Goal: Transaction & Acquisition: Purchase product/service

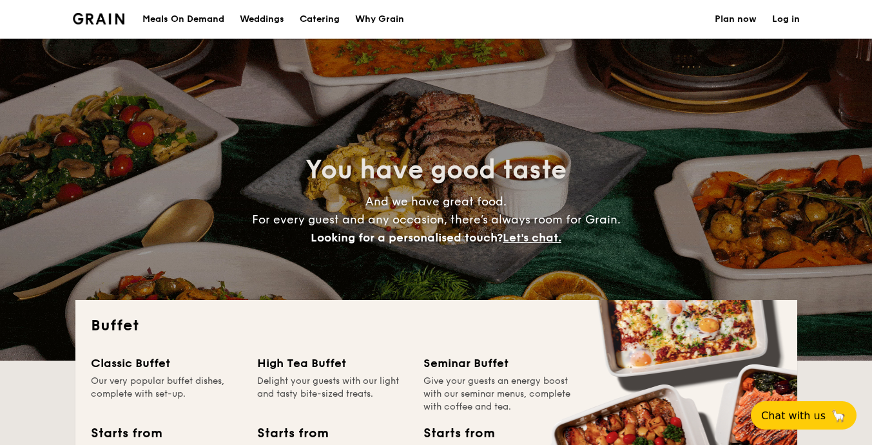
select select
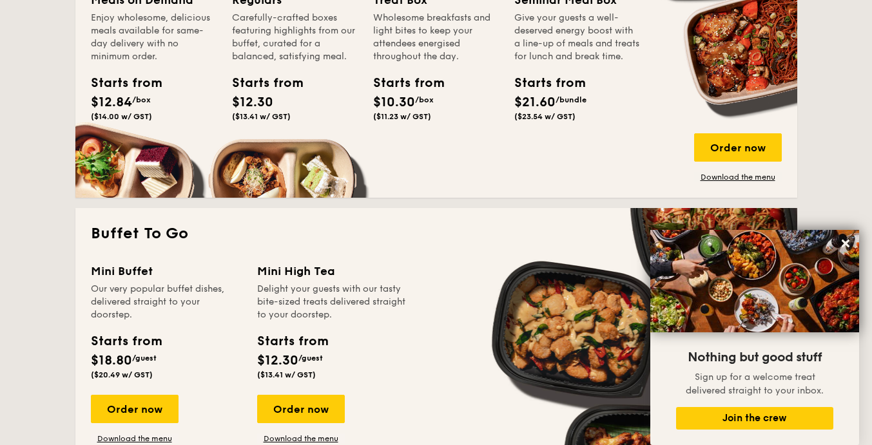
scroll to position [709, 0]
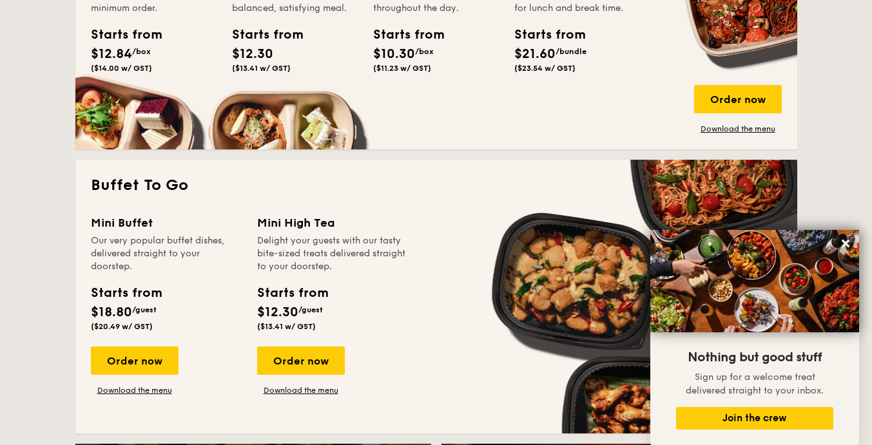
click at [746, 99] on div "Order now" at bounding box center [738, 99] width 88 height 28
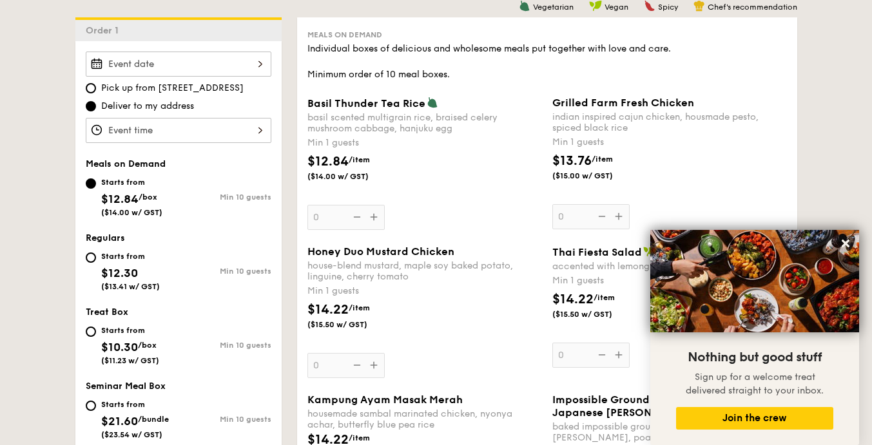
scroll to position [322, 0]
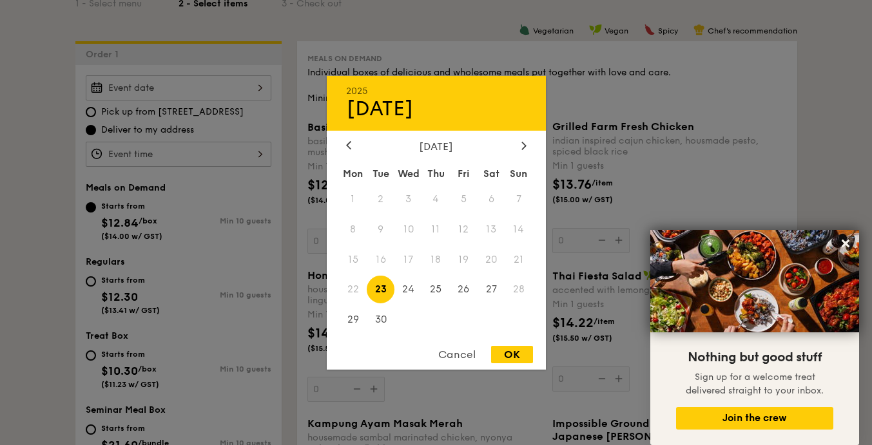
click at [228, 92] on div "2025 Sep [DATE] Tue Wed Thu Fri Sat Sun 1 2 3 4 5 6 7 8 9 10 11 12 13 14 15 16 …" at bounding box center [179, 87] width 186 height 25
click at [353, 319] on span "29" at bounding box center [354, 320] width 28 height 28
click at [512, 351] on div "OK" at bounding box center [512, 354] width 42 height 17
type input "[DATE]"
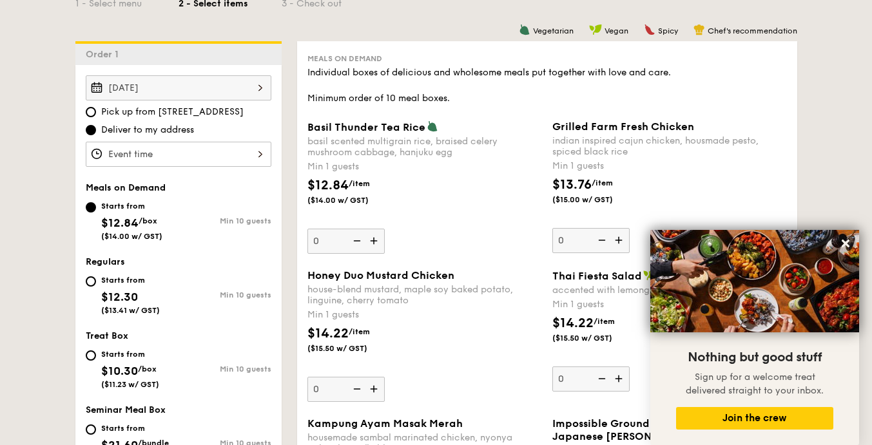
click at [238, 157] on div at bounding box center [179, 154] width 186 height 25
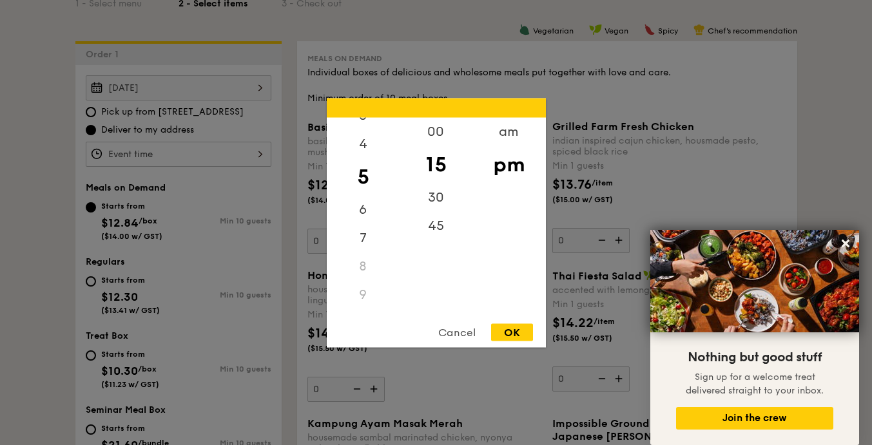
scroll to position [128, 0]
click at [366, 182] on div "6" at bounding box center [363, 183] width 73 height 28
click at [431, 138] on div "00" at bounding box center [436, 131] width 73 height 28
click at [528, 331] on div "OK" at bounding box center [512, 332] width 42 height 17
type input "6:00PM"
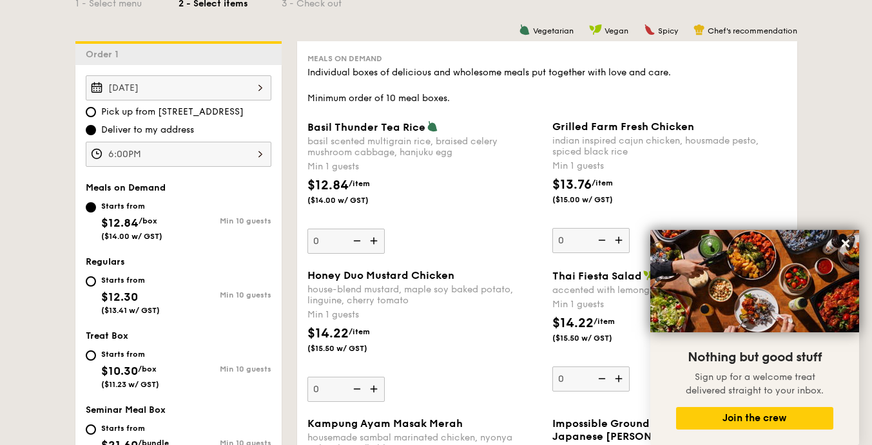
click at [846, 243] on icon at bounding box center [846, 244] width 8 height 8
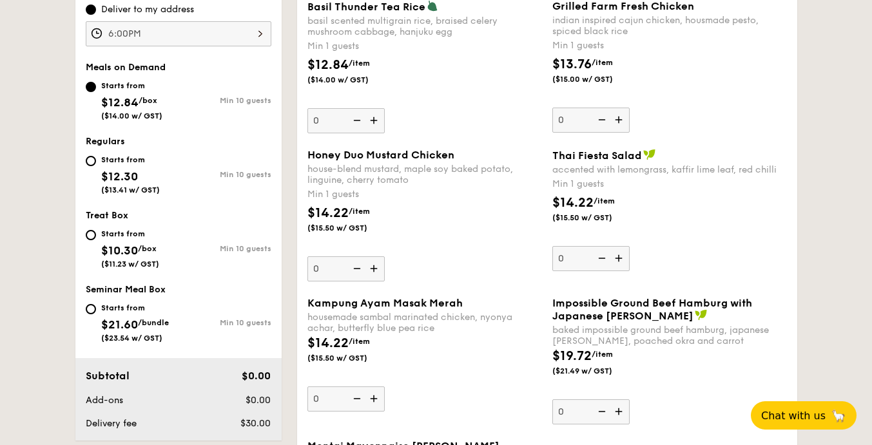
scroll to position [516, 0]
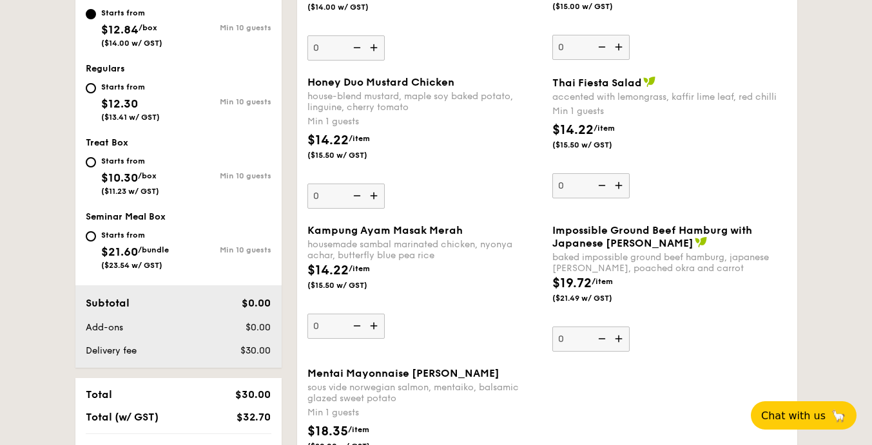
click at [616, 337] on img at bounding box center [619, 339] width 19 height 24
click at [616, 337] on input "0" at bounding box center [590, 339] width 77 height 25
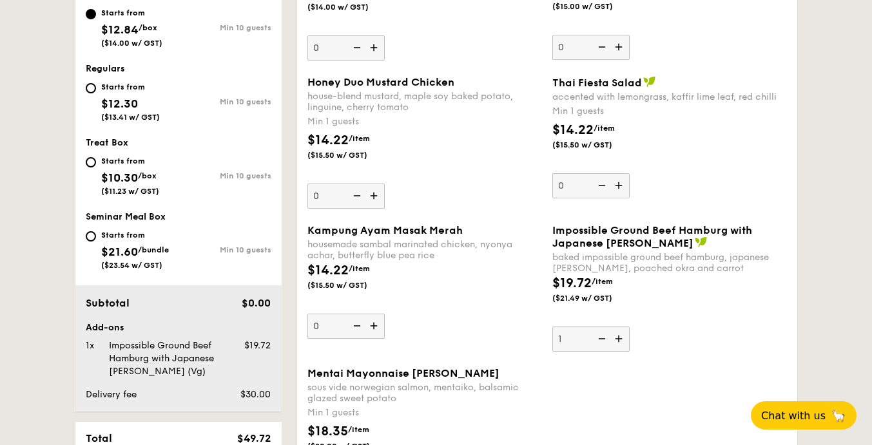
click at [601, 338] on img at bounding box center [600, 339] width 19 height 24
click at [601, 338] on input "1" at bounding box center [590, 339] width 77 height 25
type input "0"
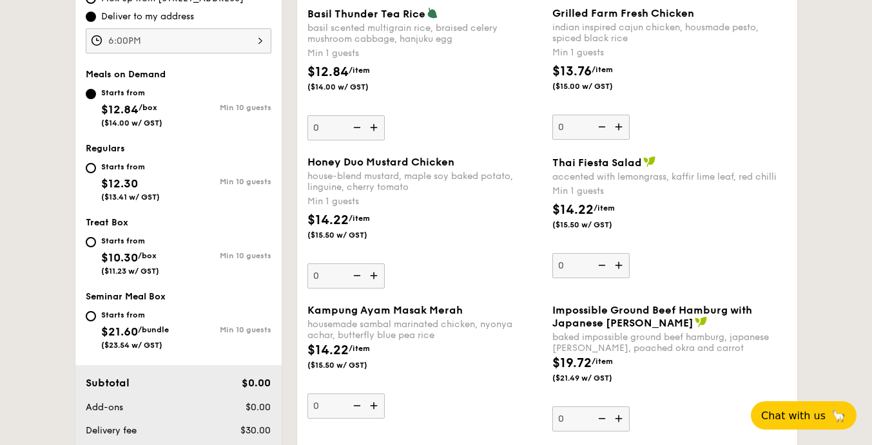
scroll to position [451, 0]
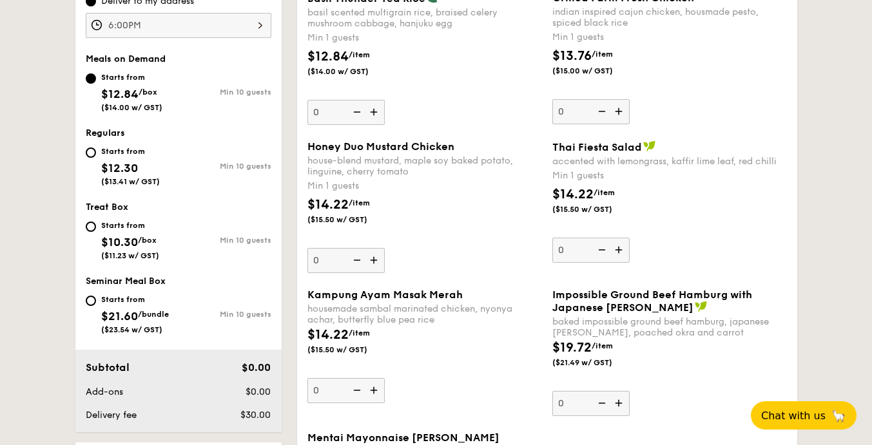
click at [381, 269] on img at bounding box center [374, 260] width 19 height 24
click at [381, 269] on input "0" at bounding box center [345, 260] width 77 height 25
click at [381, 269] on img at bounding box center [374, 260] width 19 height 24
click at [381, 269] on input "1" at bounding box center [345, 260] width 77 height 25
click at [381, 269] on img at bounding box center [374, 260] width 19 height 24
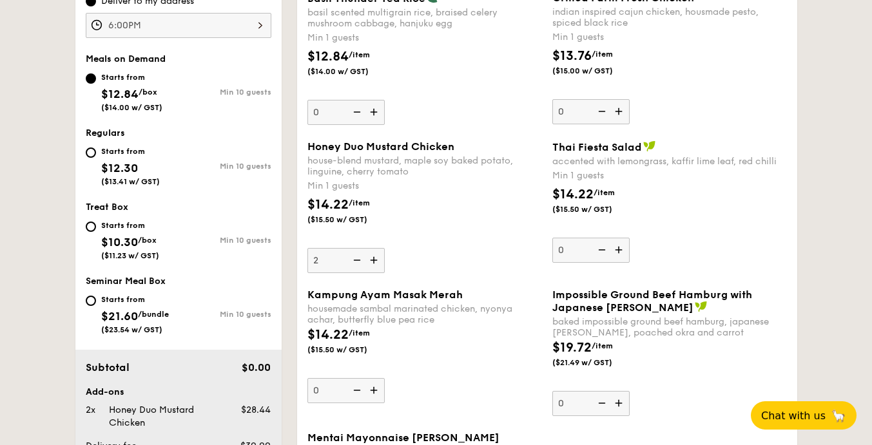
click at [381, 269] on input "2" at bounding box center [345, 260] width 77 height 25
click at [381, 269] on img at bounding box center [374, 260] width 19 height 24
click at [381, 269] on input "3" at bounding box center [345, 260] width 77 height 25
click at [381, 269] on img at bounding box center [374, 260] width 19 height 24
click at [381, 269] on input "4" at bounding box center [345, 260] width 77 height 25
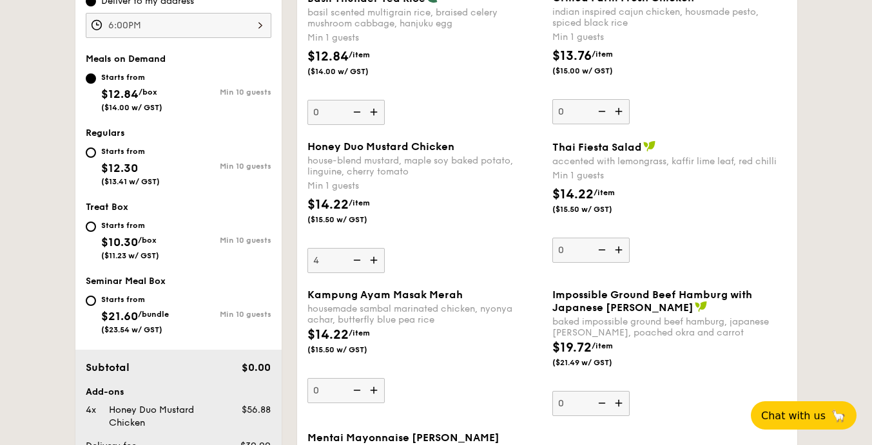
type input "5"
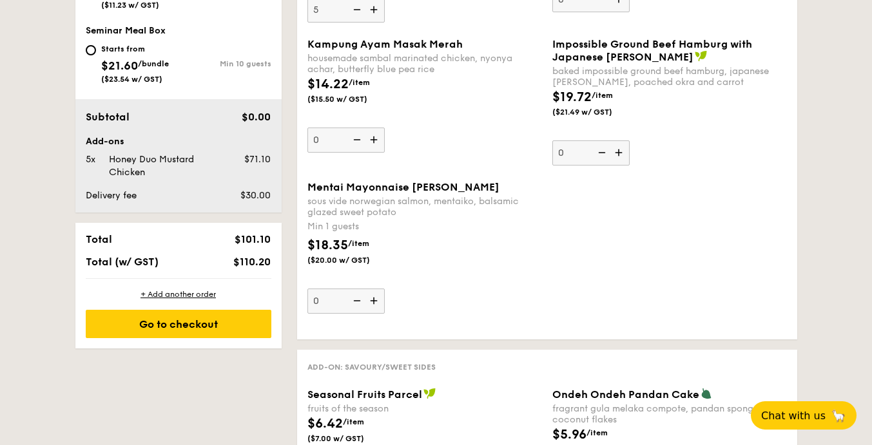
scroll to position [709, 0]
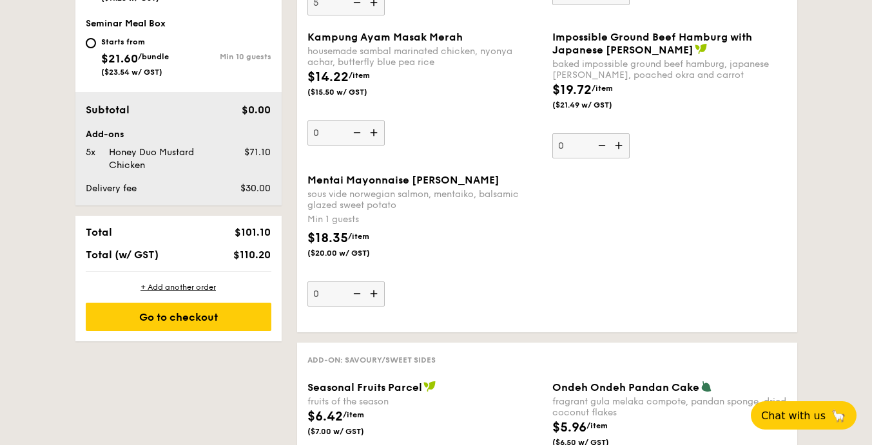
click at [370, 295] on img at bounding box center [374, 294] width 19 height 24
click at [370, 295] on input "0" at bounding box center [345, 294] width 77 height 25
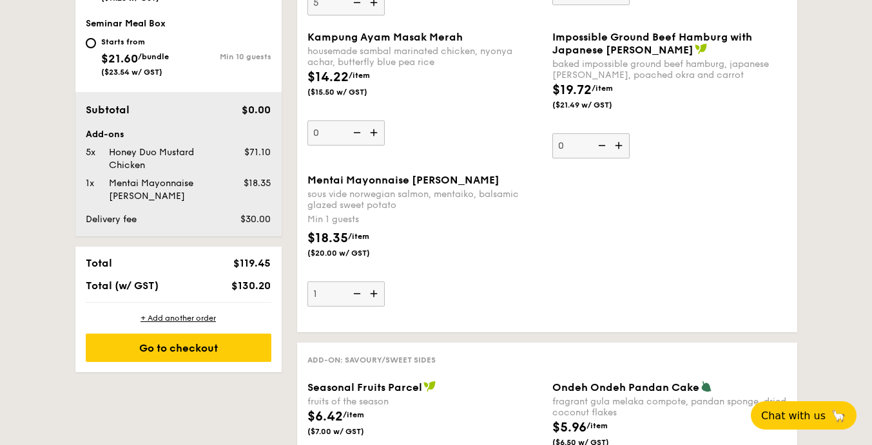
click at [370, 295] on img at bounding box center [374, 294] width 19 height 24
click at [370, 295] on input "1" at bounding box center [345, 294] width 77 height 25
click at [370, 295] on img at bounding box center [374, 294] width 19 height 24
click at [370, 295] on input "2" at bounding box center [345, 294] width 77 height 25
click at [370, 295] on img at bounding box center [374, 294] width 19 height 24
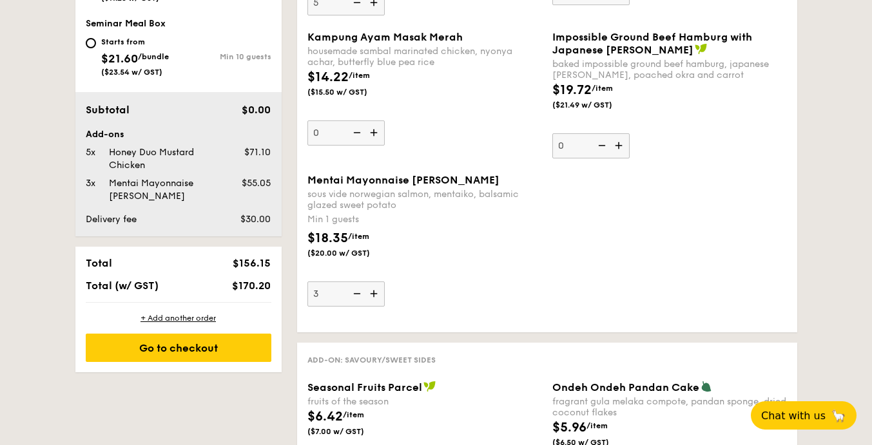
click at [370, 295] on input "3" at bounding box center [345, 294] width 77 height 25
click at [370, 295] on img at bounding box center [374, 294] width 19 height 24
click at [370, 295] on input "4" at bounding box center [345, 294] width 77 height 25
click at [370, 295] on img at bounding box center [374, 294] width 19 height 24
click at [370, 295] on input "5" at bounding box center [345, 294] width 77 height 25
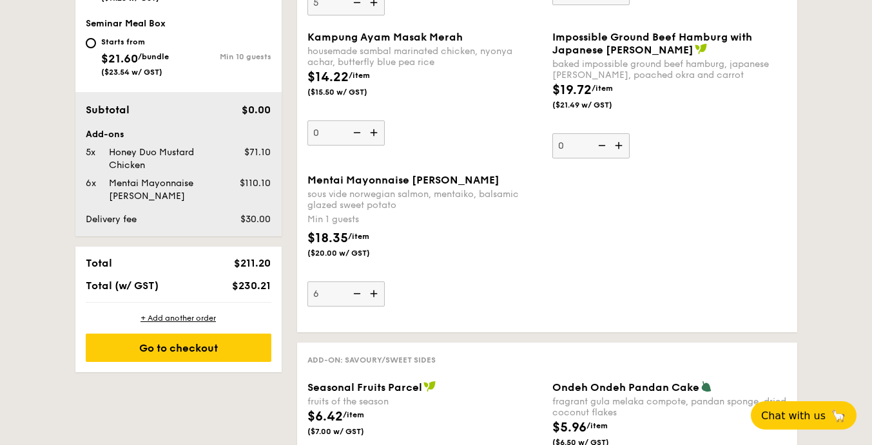
click at [353, 293] on img at bounding box center [355, 294] width 19 height 24
click at [353, 293] on input "6" at bounding box center [345, 294] width 77 height 25
click at [376, 295] on img at bounding box center [374, 294] width 19 height 24
click at [376, 295] on input "5" at bounding box center [345, 294] width 77 height 25
click at [353, 291] on img at bounding box center [355, 294] width 19 height 24
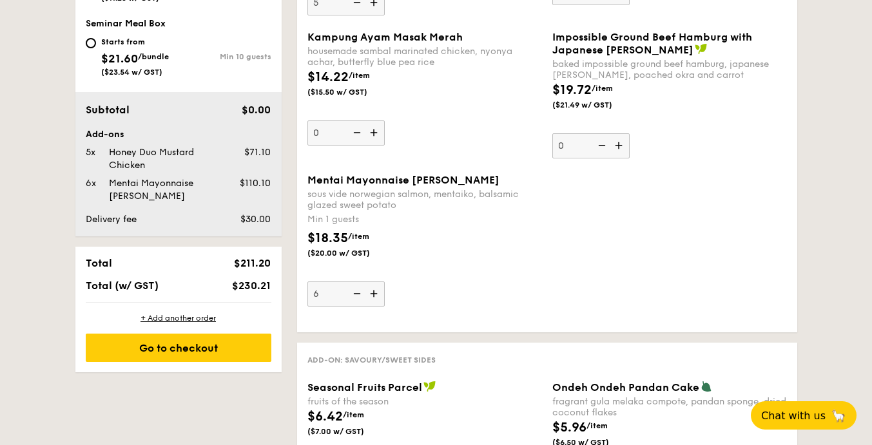
click at [353, 291] on input "6" at bounding box center [345, 294] width 77 height 25
type input "5"
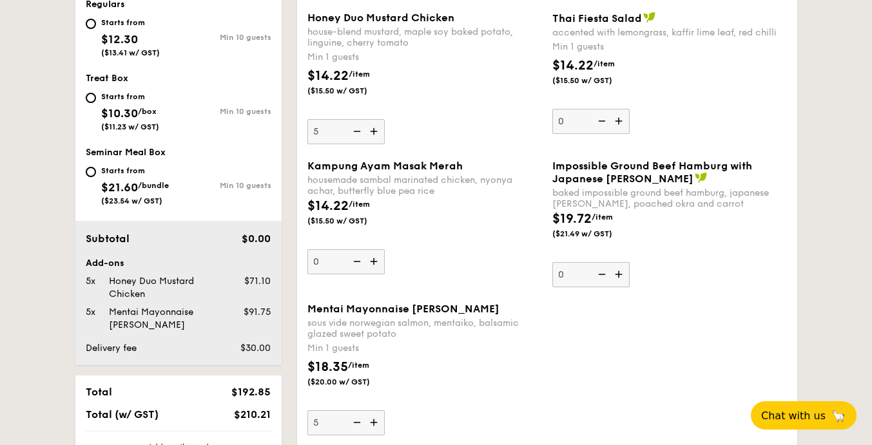
scroll to position [516, 0]
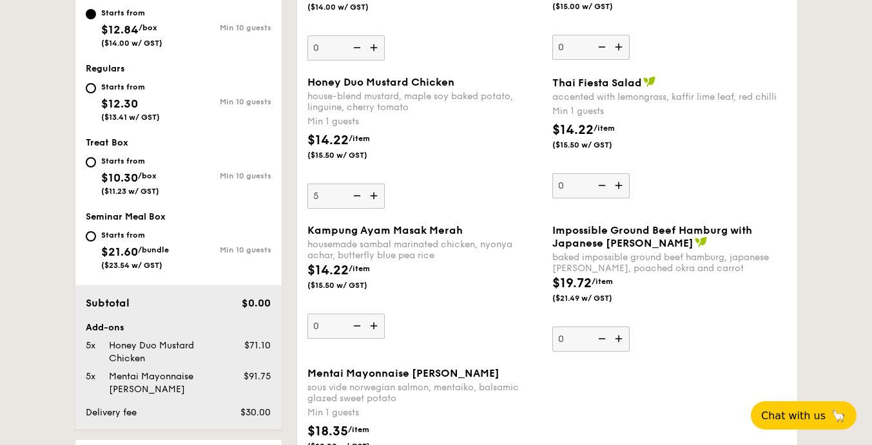
click at [376, 198] on img at bounding box center [374, 196] width 19 height 24
click at [376, 198] on input "5" at bounding box center [345, 196] width 77 height 25
type input "6"
click at [616, 342] on img at bounding box center [619, 339] width 19 height 24
click at [616, 342] on input "0" at bounding box center [590, 339] width 77 height 25
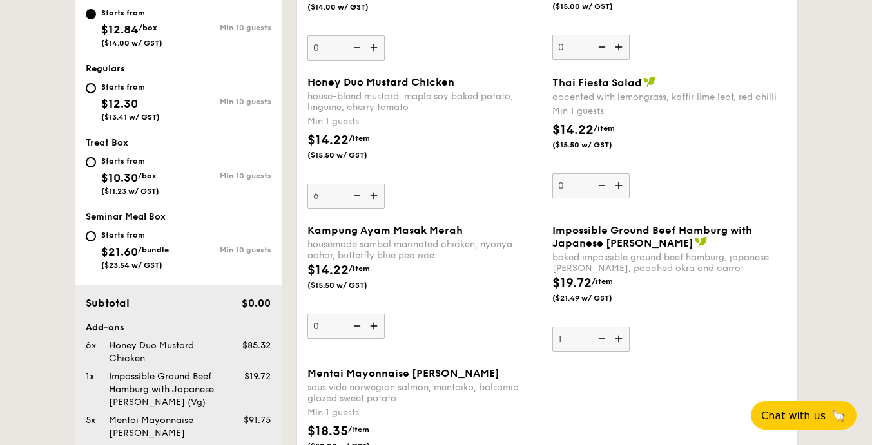
click at [621, 340] on img at bounding box center [619, 339] width 19 height 24
click at [621, 340] on input "1" at bounding box center [590, 339] width 77 height 25
click at [621, 340] on img at bounding box center [619, 339] width 19 height 24
click at [621, 340] on input "2" at bounding box center [590, 339] width 77 height 25
type input "3"
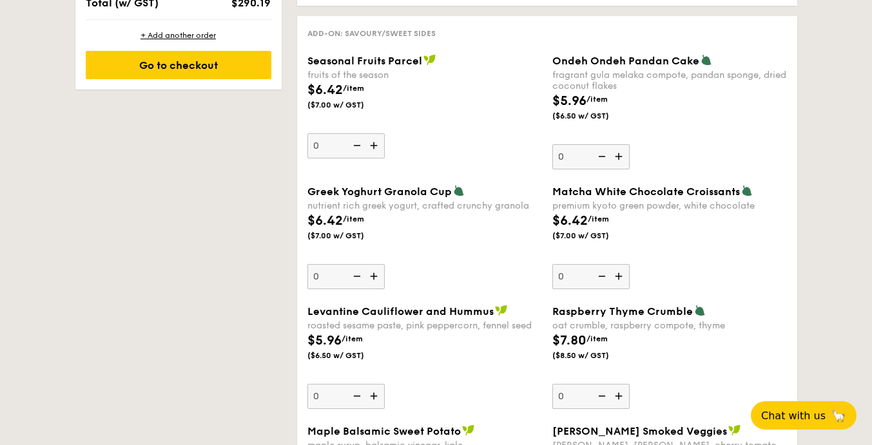
scroll to position [1096, 0]
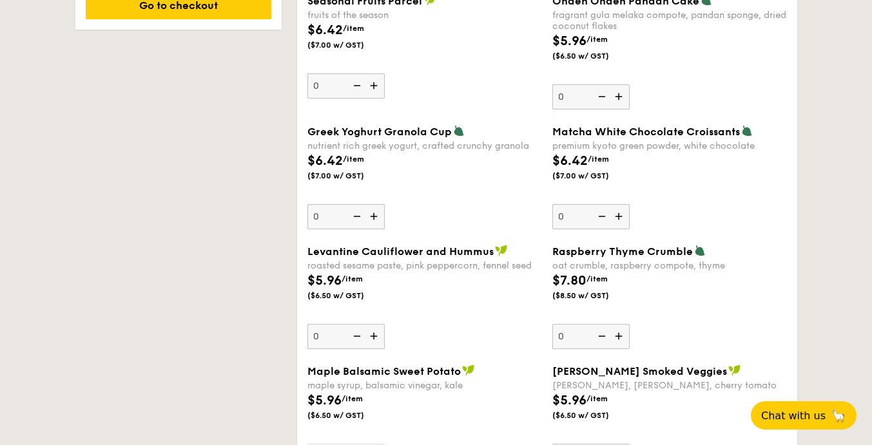
click at [372, 84] on img at bounding box center [374, 85] width 19 height 24
click at [372, 84] on input "0" at bounding box center [345, 85] width 77 height 25
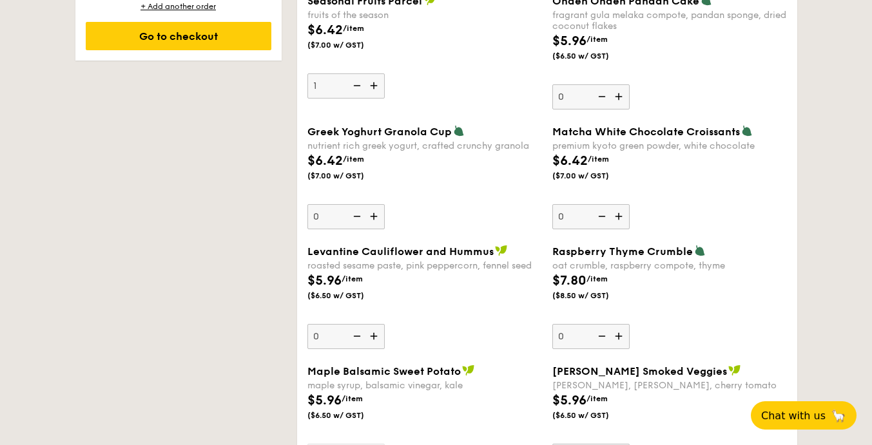
scroll to position [1127, 0]
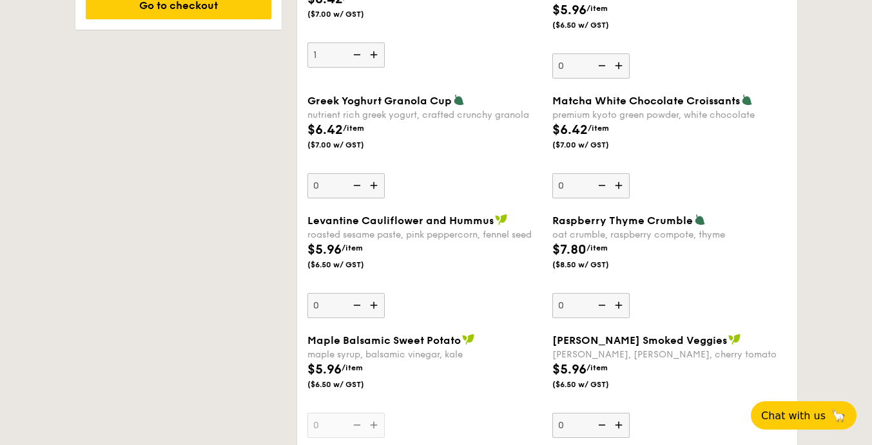
click at [372, 84] on div "Seasonal Fruits Parcel fruits of the season $6.42 /item ($7.00 w/ GST) 1 Ondeh …" at bounding box center [547, 28] width 490 height 131
click at [376, 59] on img at bounding box center [374, 55] width 19 height 24
click at [376, 59] on input "1" at bounding box center [345, 55] width 77 height 25
click at [376, 59] on img at bounding box center [374, 55] width 19 height 24
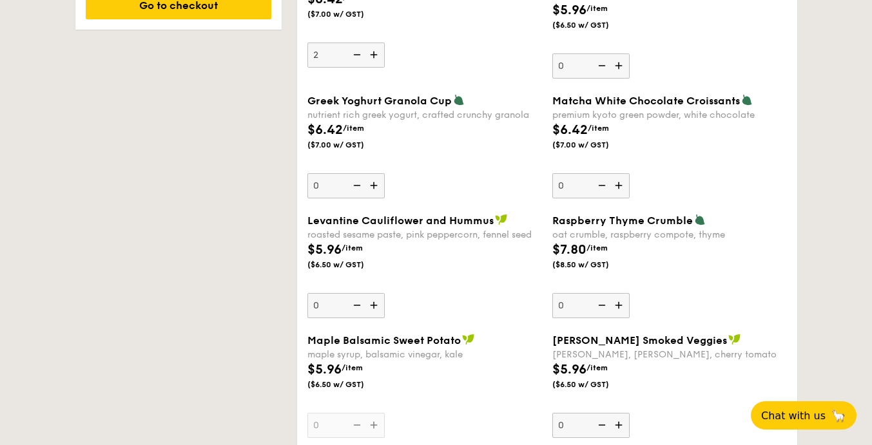
click at [376, 59] on input "2" at bounding box center [345, 55] width 77 height 25
click at [376, 59] on img at bounding box center [374, 55] width 19 height 24
click at [376, 59] on input "3" at bounding box center [345, 55] width 77 height 25
click at [376, 59] on img at bounding box center [374, 55] width 19 height 24
click at [376, 59] on input "4" at bounding box center [345, 55] width 77 height 25
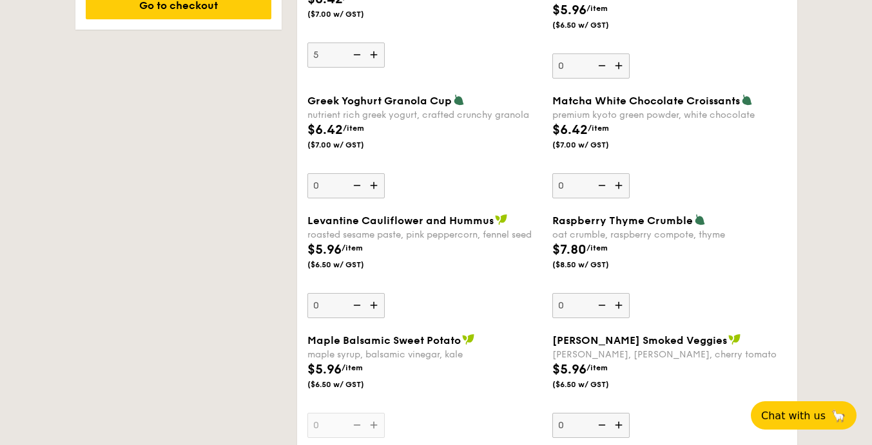
click at [376, 59] on img at bounding box center [374, 55] width 19 height 24
click at [376, 59] on input "5" at bounding box center [345, 55] width 77 height 25
click at [376, 59] on img at bounding box center [374, 55] width 19 height 24
click at [376, 59] on input "6" at bounding box center [345, 55] width 77 height 25
click at [376, 59] on img at bounding box center [374, 55] width 19 height 24
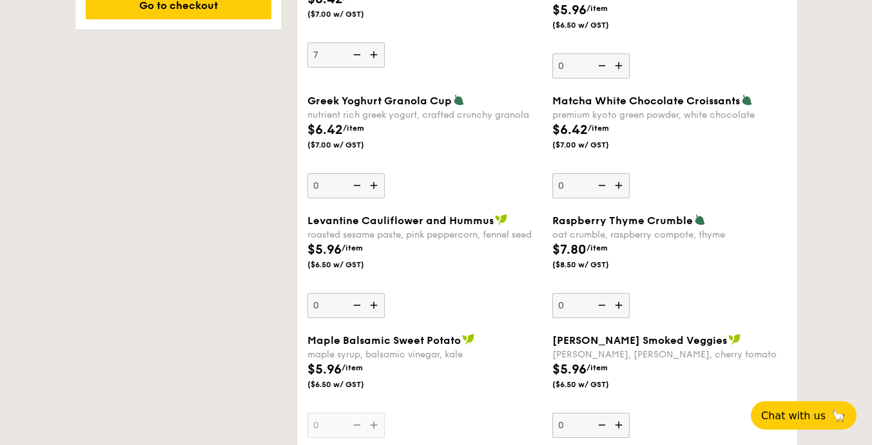
click at [376, 59] on input "7" at bounding box center [345, 55] width 77 height 25
click at [376, 59] on img at bounding box center [374, 55] width 19 height 24
click at [376, 59] on input "8" at bounding box center [345, 55] width 77 height 25
click at [376, 59] on img at bounding box center [374, 55] width 19 height 24
click at [376, 59] on input "9" at bounding box center [345, 55] width 77 height 25
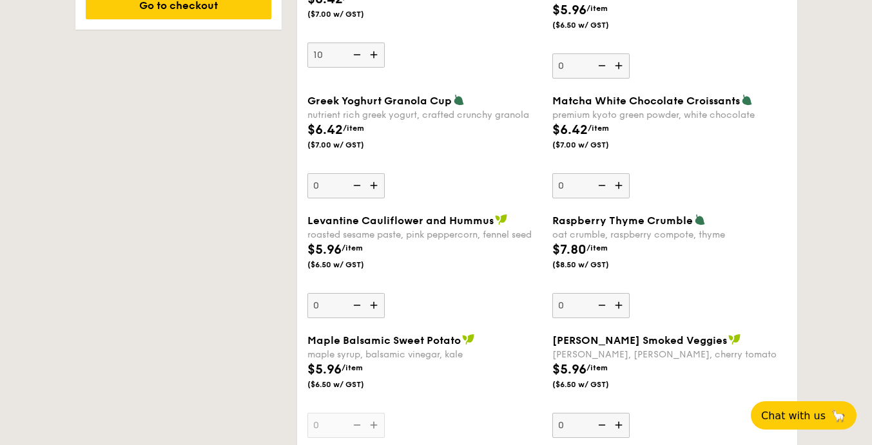
click at [376, 59] on img at bounding box center [374, 55] width 19 height 24
click at [376, 59] on input "10" at bounding box center [345, 55] width 77 height 25
click at [376, 59] on img at bounding box center [374, 55] width 19 height 24
click at [376, 59] on input "11" at bounding box center [345, 55] width 77 height 25
click at [376, 59] on img at bounding box center [374, 55] width 19 height 24
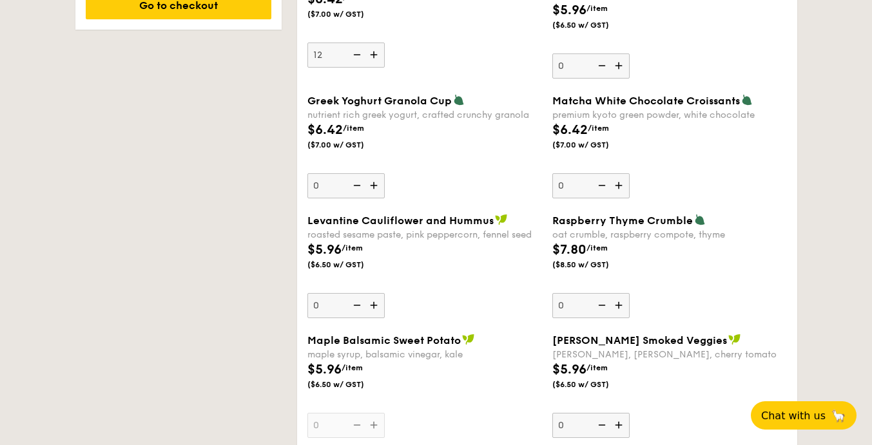
click at [376, 59] on input "12" at bounding box center [345, 55] width 77 height 25
click at [376, 59] on img at bounding box center [374, 55] width 19 height 24
click at [376, 59] on input "13" at bounding box center [345, 55] width 77 height 25
type input "14"
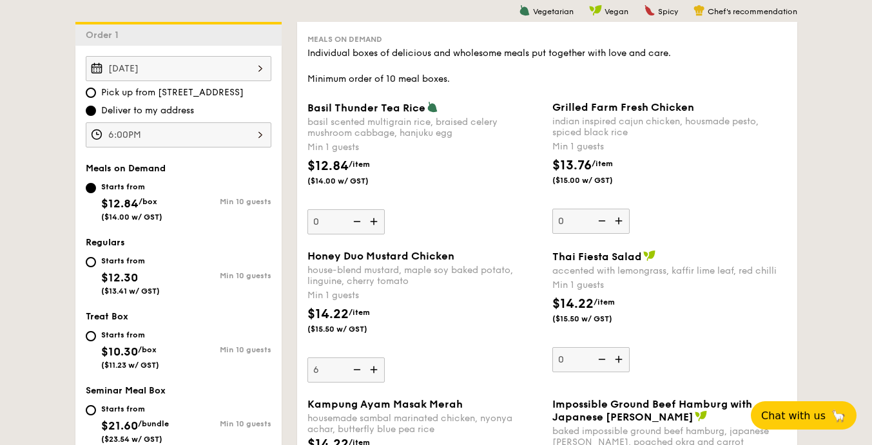
scroll to position [353, 0]
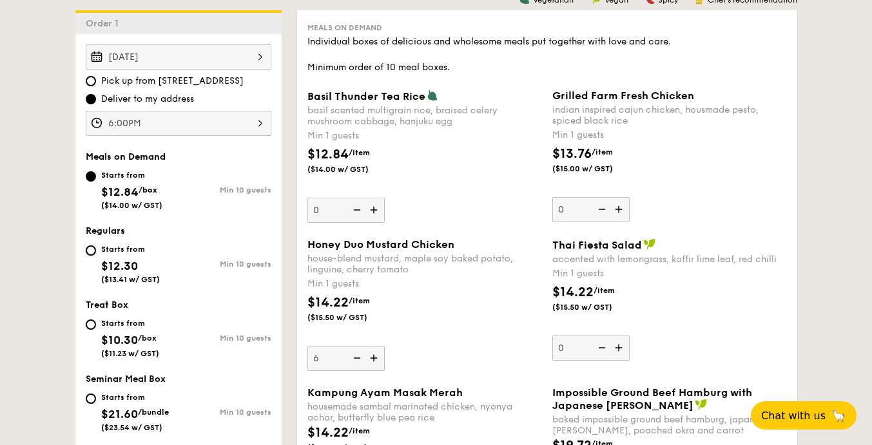
click at [92, 252] on input "Starts from $12.30 ($13.41 w/ GST) Min 10 guests" at bounding box center [91, 251] width 10 height 10
radio input "true"
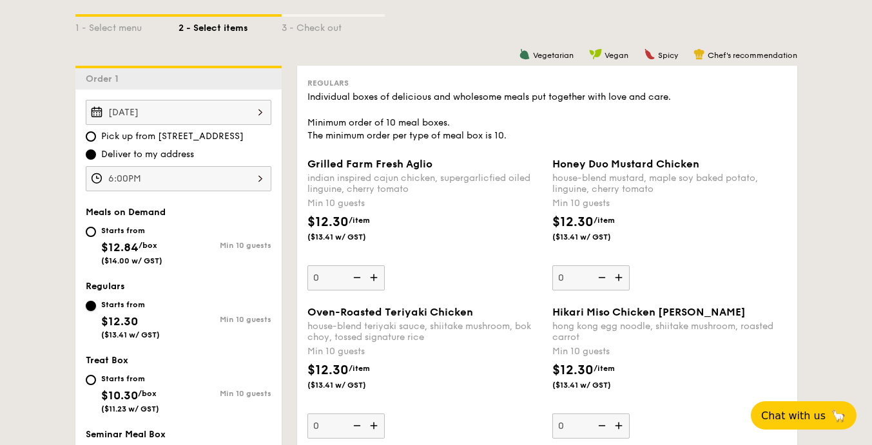
scroll to position [418, 0]
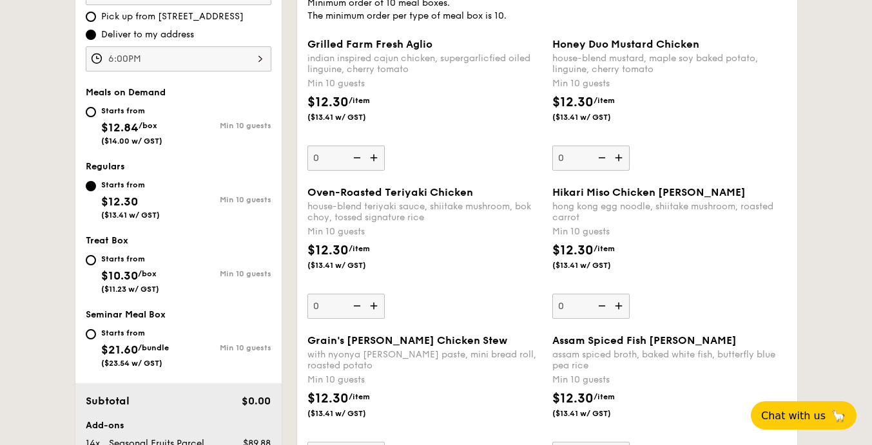
click at [150, 266] on div "Starts from $10.30 /box ($11.23 w/ GST)" at bounding box center [130, 272] width 58 height 43
click at [96, 266] on input "Starts from $10.30 /box ($11.23 w/ GST) Min 10 guests" at bounding box center [91, 260] width 10 height 10
radio input "true"
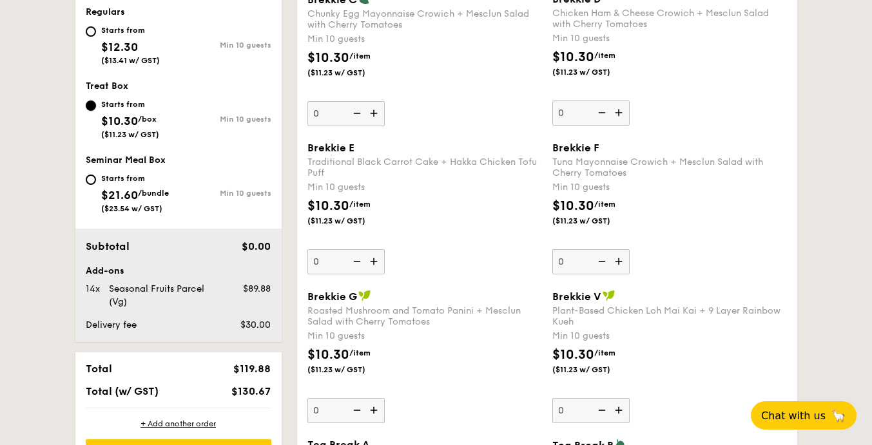
scroll to position [547, 0]
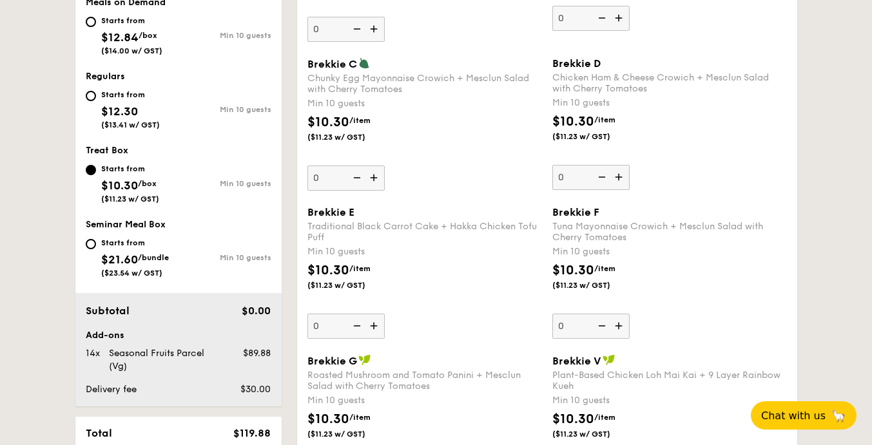
click at [111, 99] on div "Starts from" at bounding box center [130, 95] width 59 height 10
click at [96, 99] on input "Starts from $12.30 ($13.41 w/ GST) Min 10 guests" at bounding box center [91, 96] width 10 height 10
radio input "true"
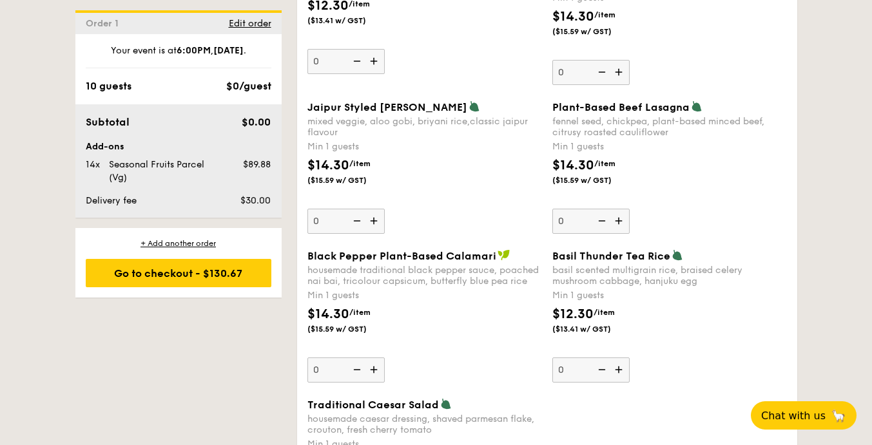
scroll to position [1409, 0]
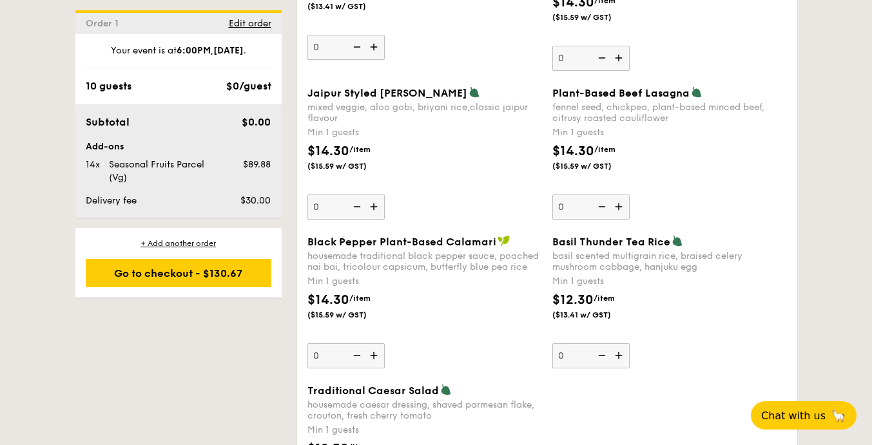
click at [382, 213] on img at bounding box center [374, 207] width 19 height 24
click at [382, 213] on input "0" at bounding box center [345, 207] width 77 height 25
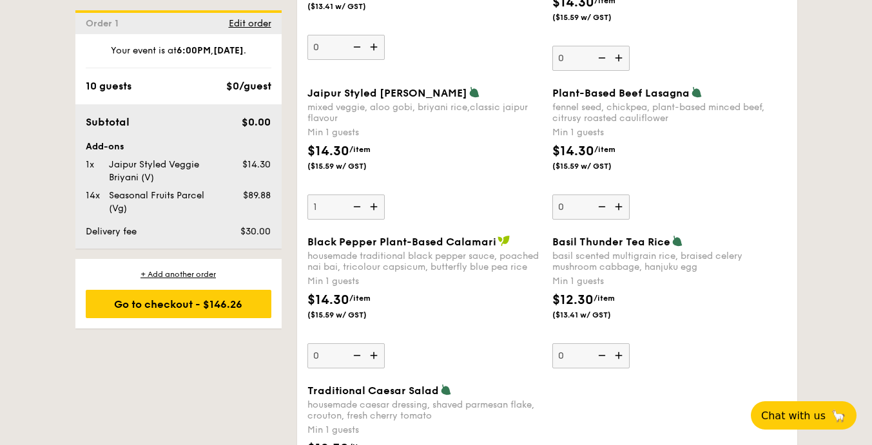
click at [382, 213] on img at bounding box center [374, 207] width 19 height 24
click at [382, 213] on input "1" at bounding box center [345, 207] width 77 height 25
click at [382, 213] on img at bounding box center [374, 207] width 19 height 24
click at [382, 213] on input "2" at bounding box center [345, 207] width 77 height 25
type input "3"
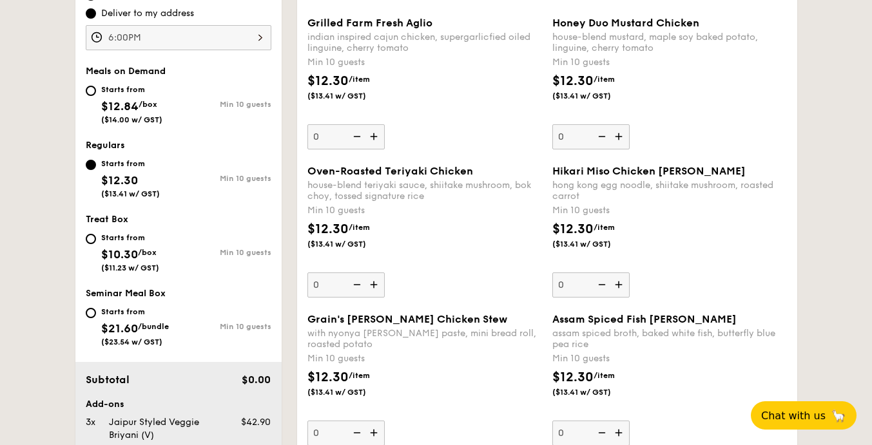
scroll to position [442, 0]
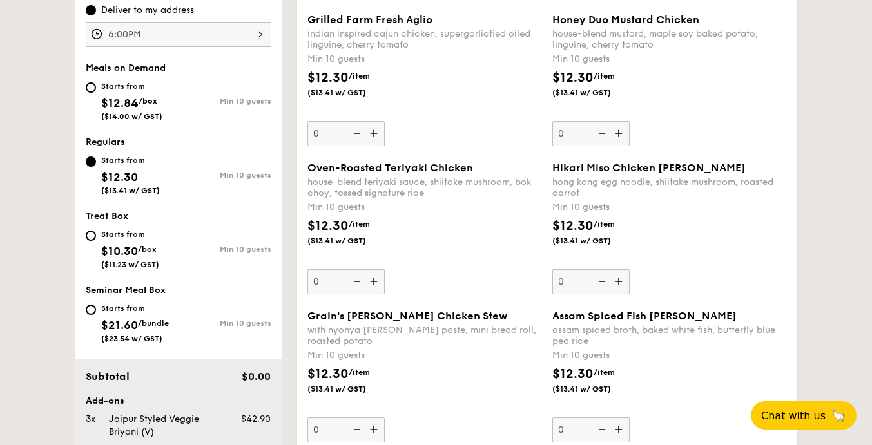
click at [376, 276] on img at bounding box center [374, 281] width 19 height 24
click at [376, 276] on input "0" at bounding box center [345, 281] width 77 height 25
click at [376, 276] on img at bounding box center [374, 281] width 19 height 24
click at [376, 276] on input "10" at bounding box center [345, 281] width 77 height 25
click at [376, 276] on img at bounding box center [374, 281] width 19 height 24
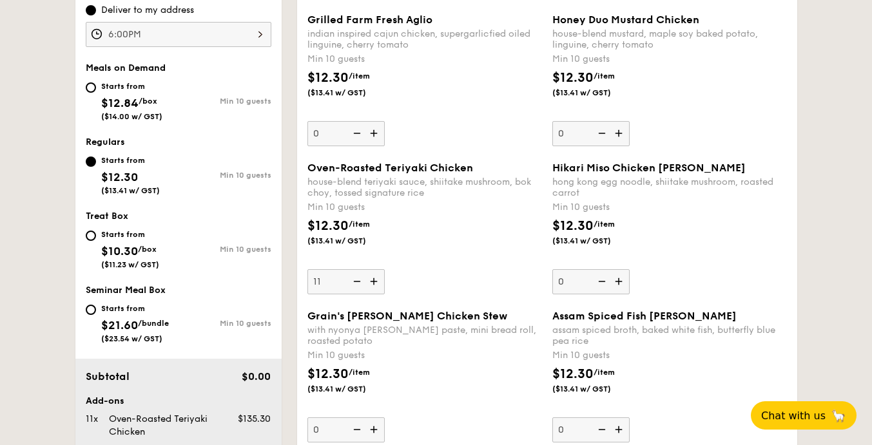
click at [376, 276] on input "11" at bounding box center [345, 281] width 77 height 25
click at [358, 282] on img at bounding box center [355, 281] width 19 height 24
click at [358, 282] on input "12" at bounding box center [345, 281] width 77 height 25
click at [358, 282] on img at bounding box center [355, 281] width 19 height 24
click at [358, 282] on input "11" at bounding box center [345, 281] width 77 height 25
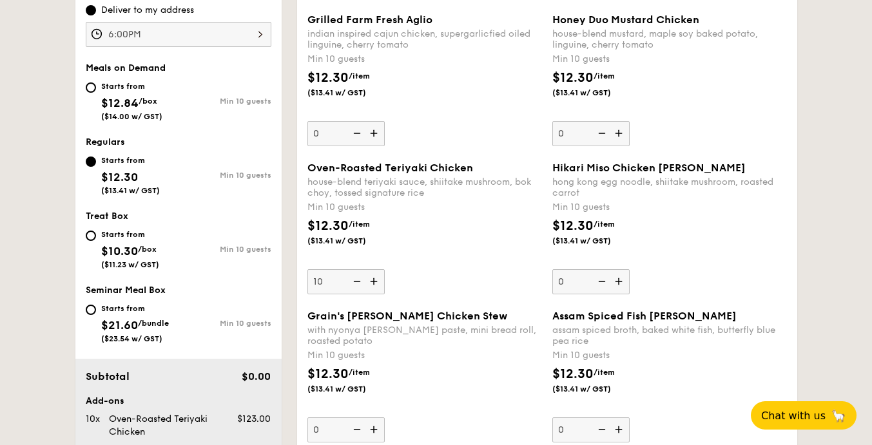
click at [362, 280] on img at bounding box center [355, 281] width 19 height 24
click at [362, 280] on input "10" at bounding box center [345, 281] width 77 height 25
click at [362, 280] on img at bounding box center [355, 281] width 19 height 24
click at [362, 280] on input "0" at bounding box center [345, 281] width 77 height 25
click at [362, 280] on img at bounding box center [355, 281] width 19 height 24
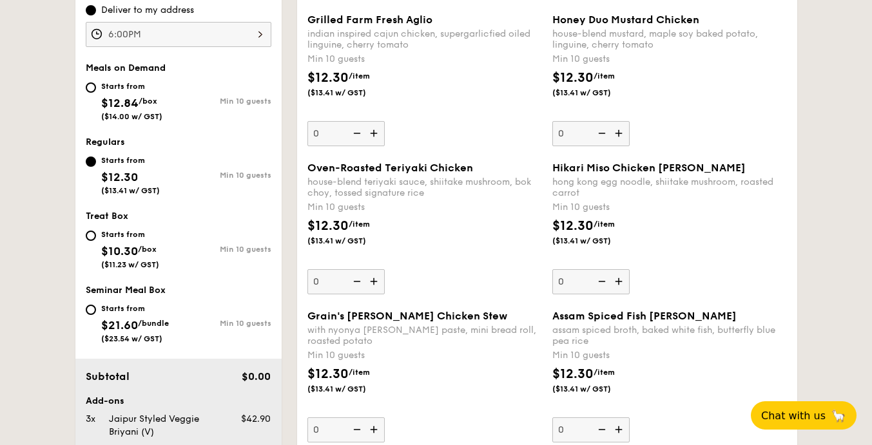
click at [362, 280] on input "0" at bounding box center [345, 281] width 77 height 25
click at [371, 280] on img at bounding box center [374, 281] width 19 height 24
click at [371, 280] on input "0" at bounding box center [345, 281] width 77 height 25
click at [432, 275] on div "Oven-Roasted Teriyaki Chicken house-blend teriyaki sauce, shiitake mushroom, bo…" at bounding box center [424, 228] width 235 height 133
click at [385, 275] on input "10" at bounding box center [345, 281] width 77 height 25
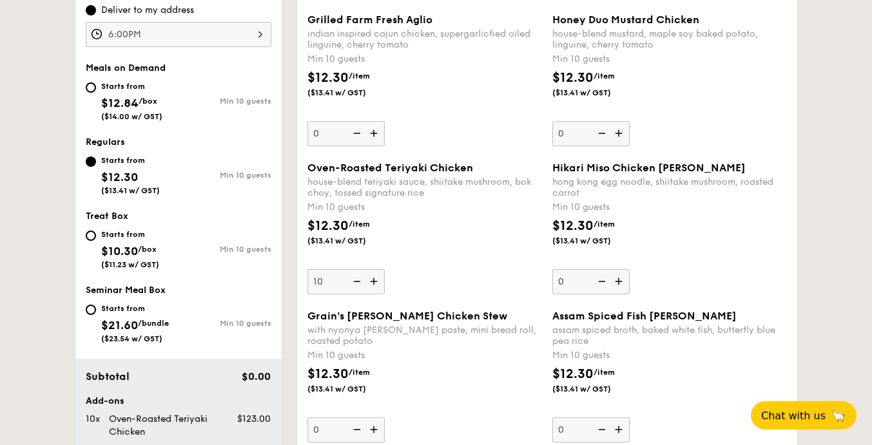
click at [369, 280] on img at bounding box center [374, 281] width 19 height 24
click at [369, 280] on input "10" at bounding box center [345, 281] width 77 height 25
click at [355, 280] on img at bounding box center [355, 281] width 19 height 24
click at [355, 280] on input "11" at bounding box center [345, 281] width 77 height 25
type input "10"
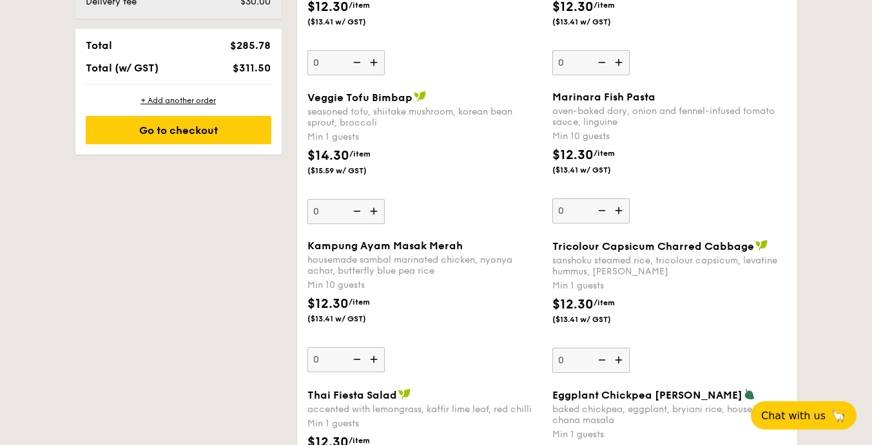
scroll to position [958, 0]
click at [371, 214] on img at bounding box center [374, 211] width 19 height 24
click at [371, 214] on input "0" at bounding box center [345, 211] width 77 height 25
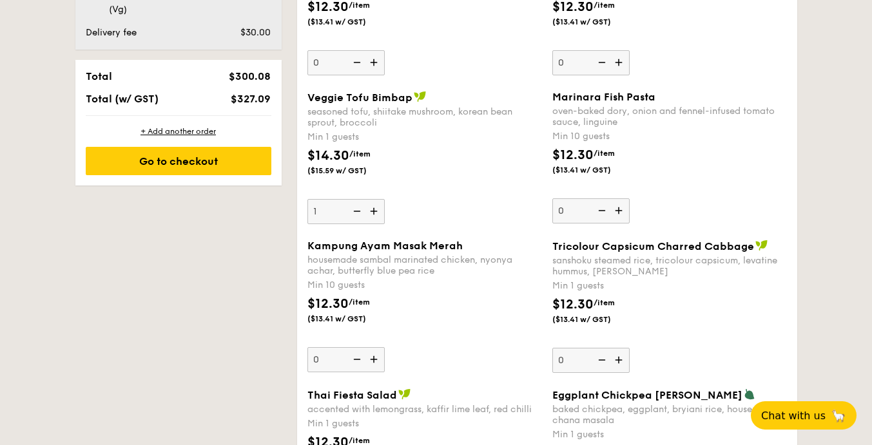
scroll to position [989, 0]
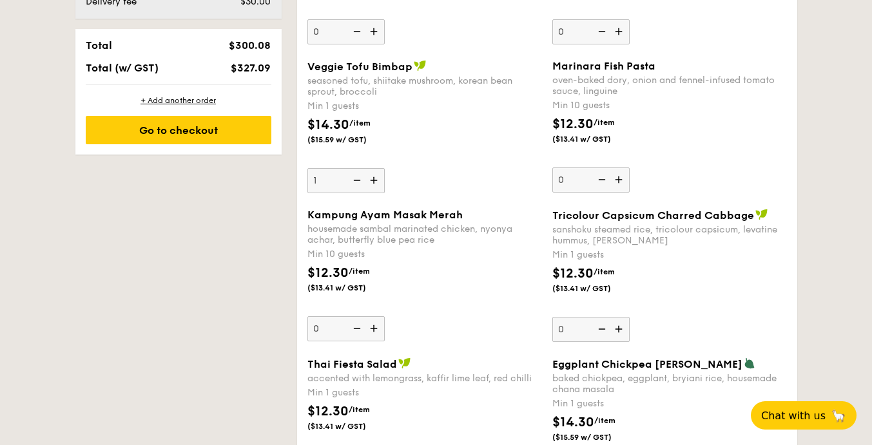
click at [356, 182] on img at bounding box center [355, 180] width 19 height 24
click at [356, 182] on input "1" at bounding box center [345, 180] width 77 height 25
type input "0"
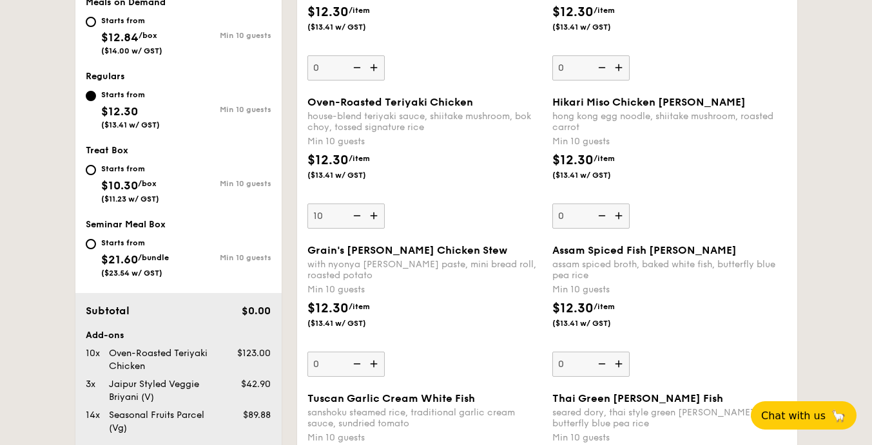
scroll to position [378, 0]
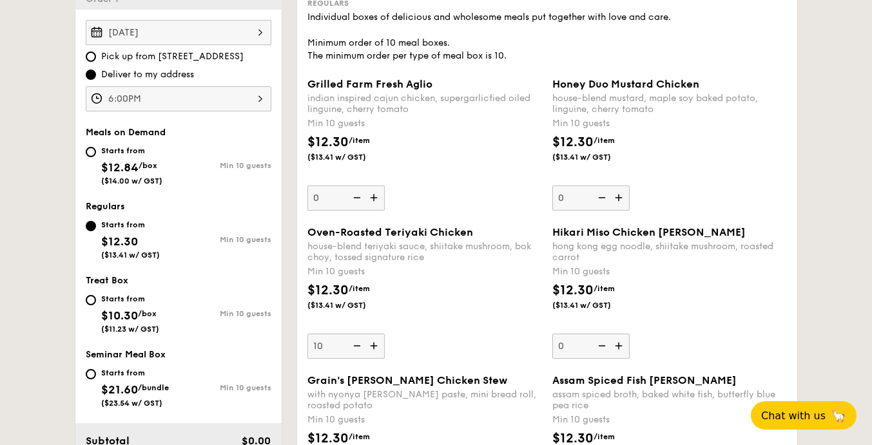
click at [352, 350] on img at bounding box center [355, 346] width 19 height 24
click at [352, 350] on input "10" at bounding box center [345, 346] width 77 height 25
click at [465, 338] on div "Oven-Roasted Teriyaki Chicken house-blend teriyaki sauce, shiitake mushroom, bo…" at bounding box center [424, 292] width 235 height 133
click at [385, 338] on input "0" at bounding box center [345, 346] width 77 height 25
click at [373, 350] on img at bounding box center [374, 346] width 19 height 24
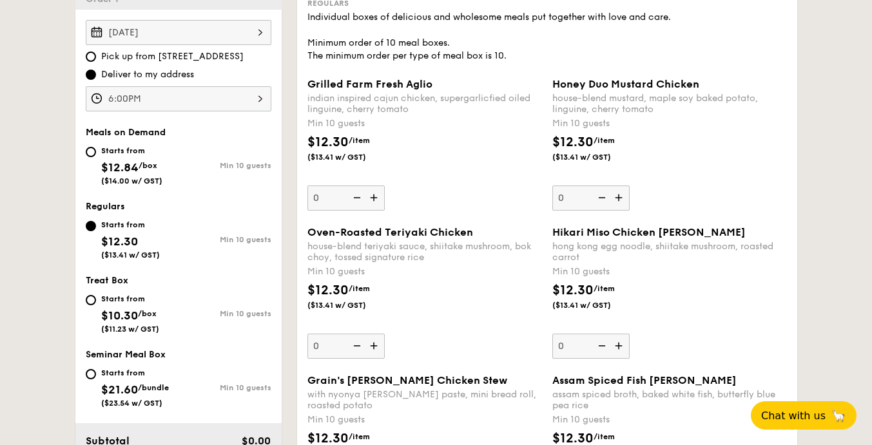
click at [373, 350] on input "0" at bounding box center [345, 346] width 77 height 25
type input "10"
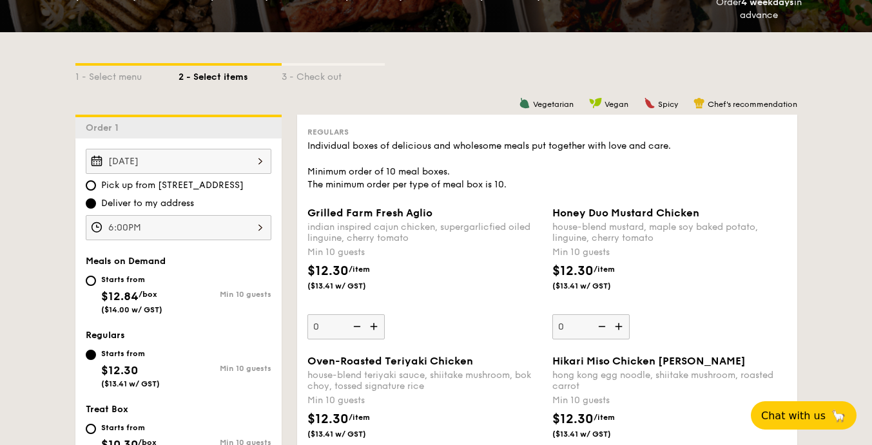
scroll to position [442, 0]
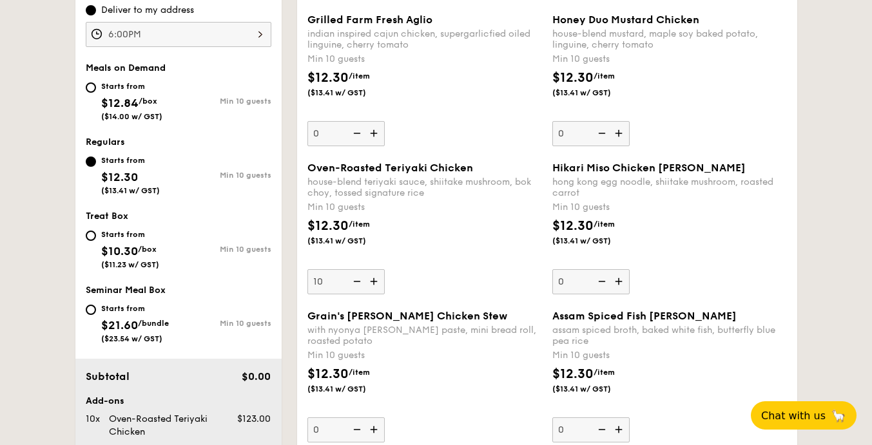
click at [129, 248] on span "$10.30" at bounding box center [119, 251] width 37 height 14
click at [96, 241] on input "Starts from $10.30 /box ($11.23 w/ GST) Min 10 guests" at bounding box center [91, 236] width 10 height 10
radio input "true"
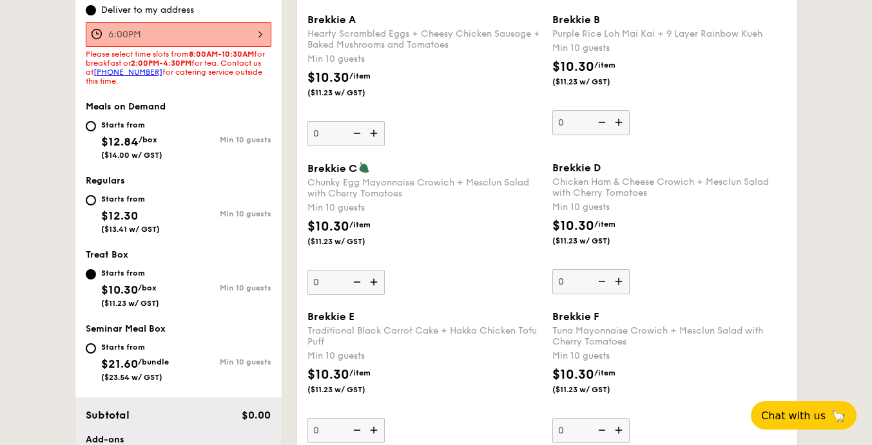
click at [135, 137] on span "$12.84" at bounding box center [119, 142] width 37 height 14
click at [96, 131] on input "Starts from $12.84 /box ($14.00 w/ GST) Min 10 guests" at bounding box center [91, 126] width 10 height 10
radio input "true"
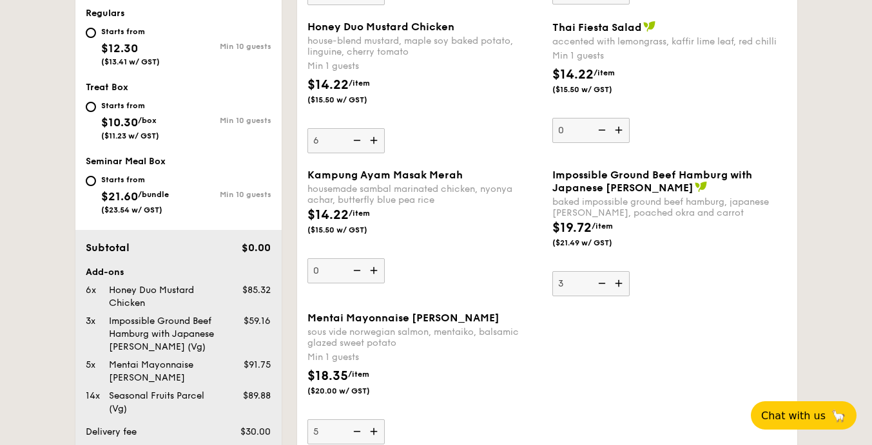
scroll to position [507, 0]
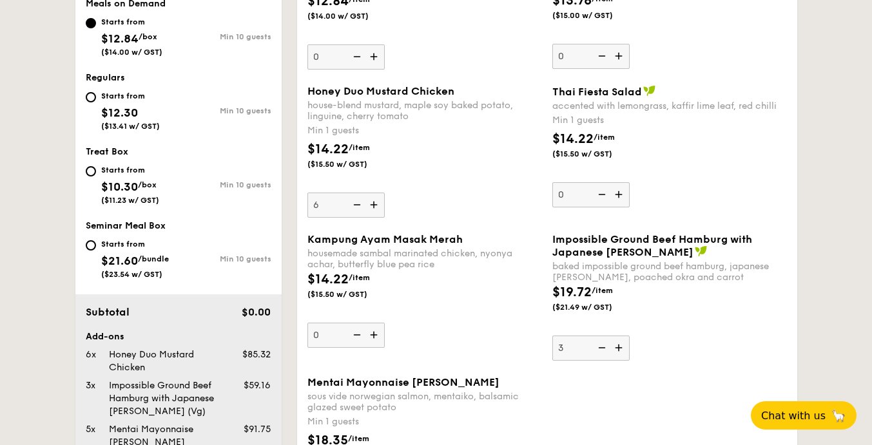
click at [187, 119] on div "Starts from $12.30 ($13.41 w/ GST) Min 10 guests" at bounding box center [179, 109] width 186 height 43
click at [91, 107] on div "Starts from $12.30 ($13.41 w/ GST)" at bounding box center [132, 109] width 93 height 43
click at [91, 102] on input "Starts from $12.30 ($13.41 w/ GST) Min 10 guests" at bounding box center [91, 97] width 10 height 10
radio input "true"
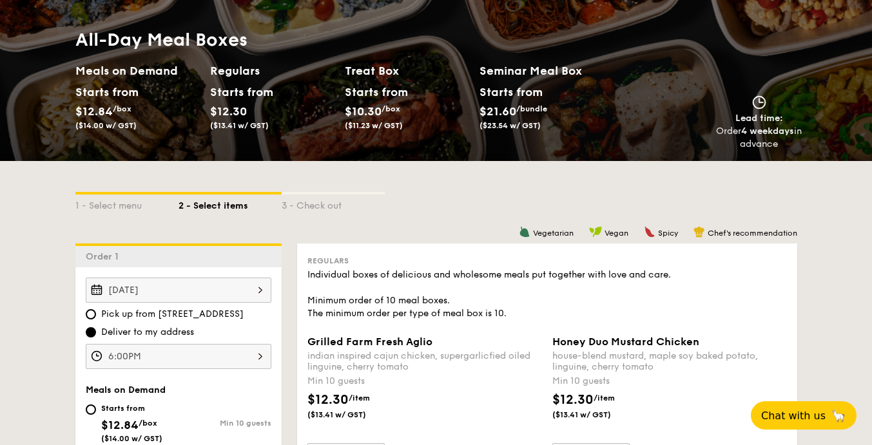
scroll to position [0, 0]
